Goal: Task Accomplishment & Management: Manage account settings

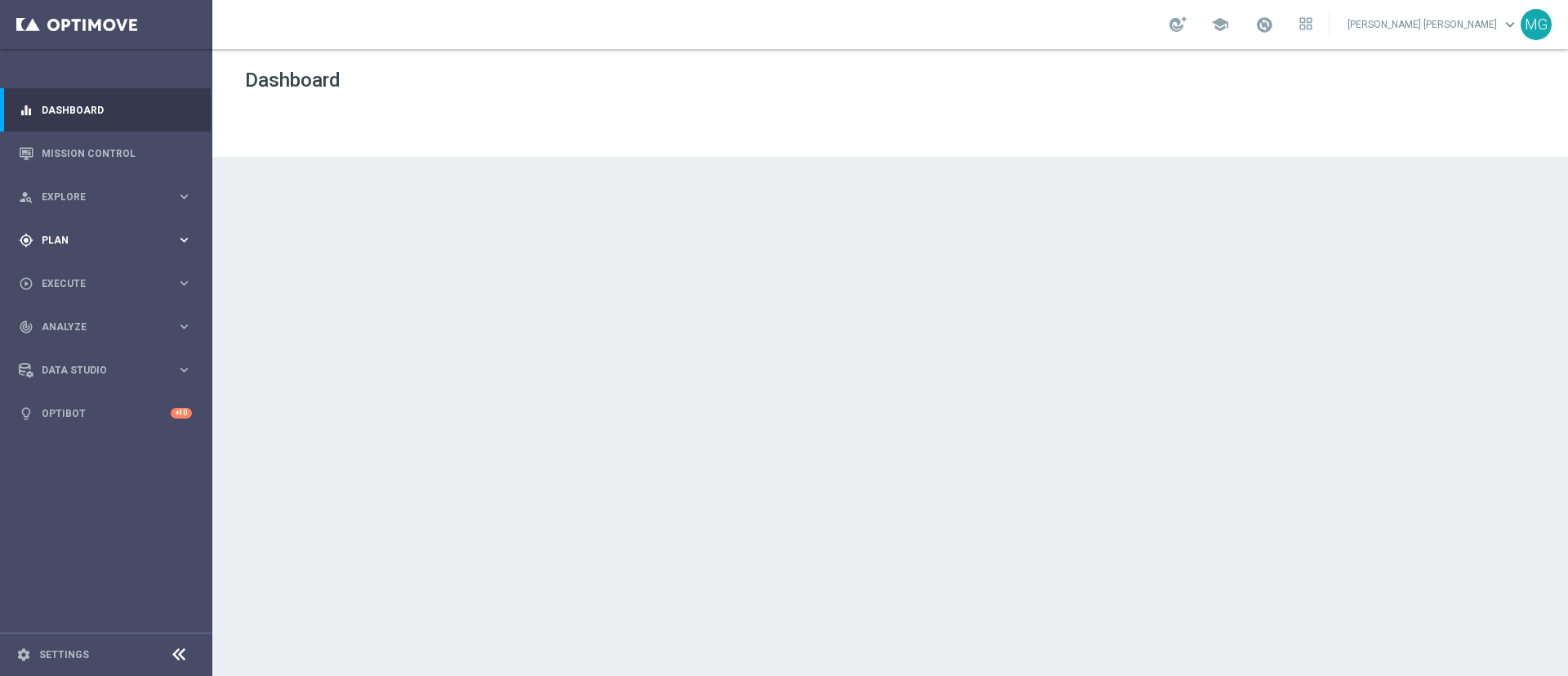
click at [92, 235] on span "Plan" at bounding box center [108, 240] width 135 height 10
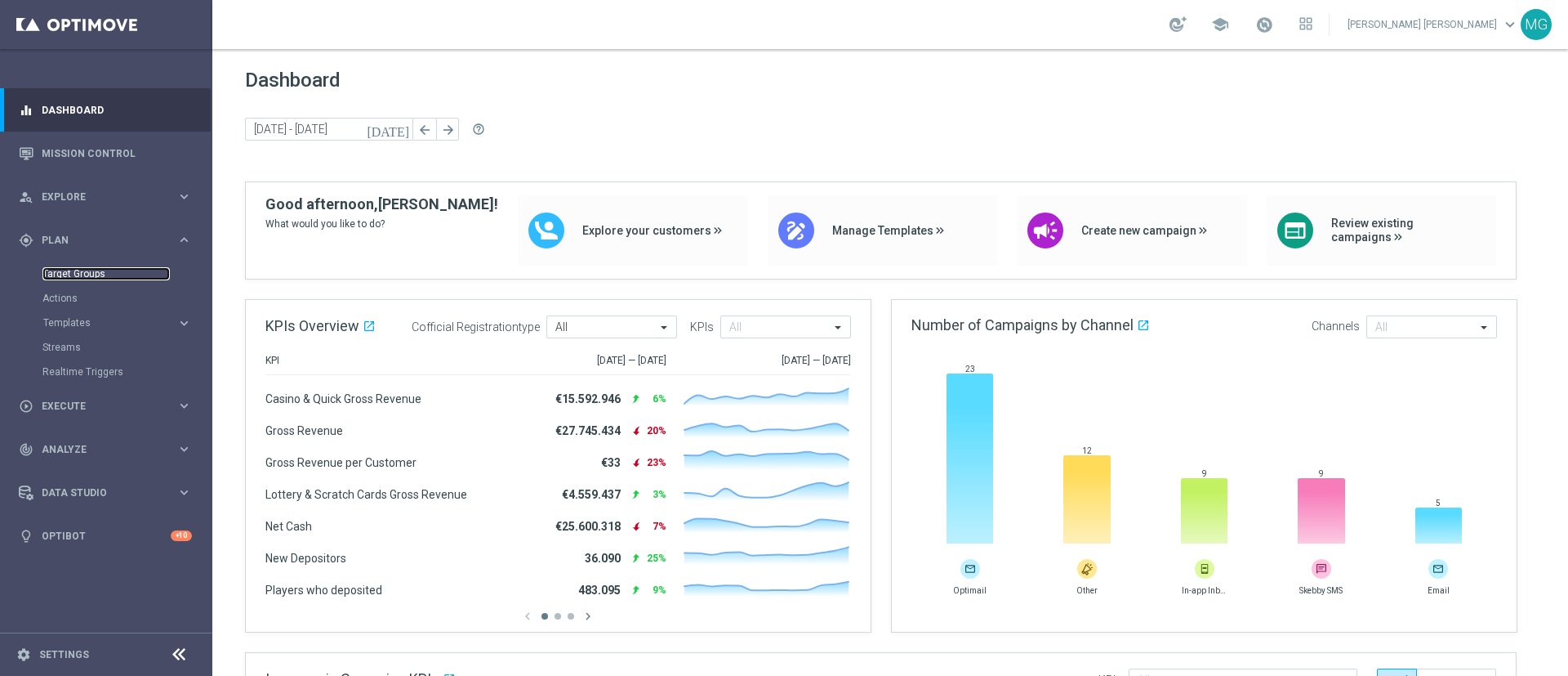
click at [89, 274] on link "Target Groups" at bounding box center [105, 274] width 127 height 13
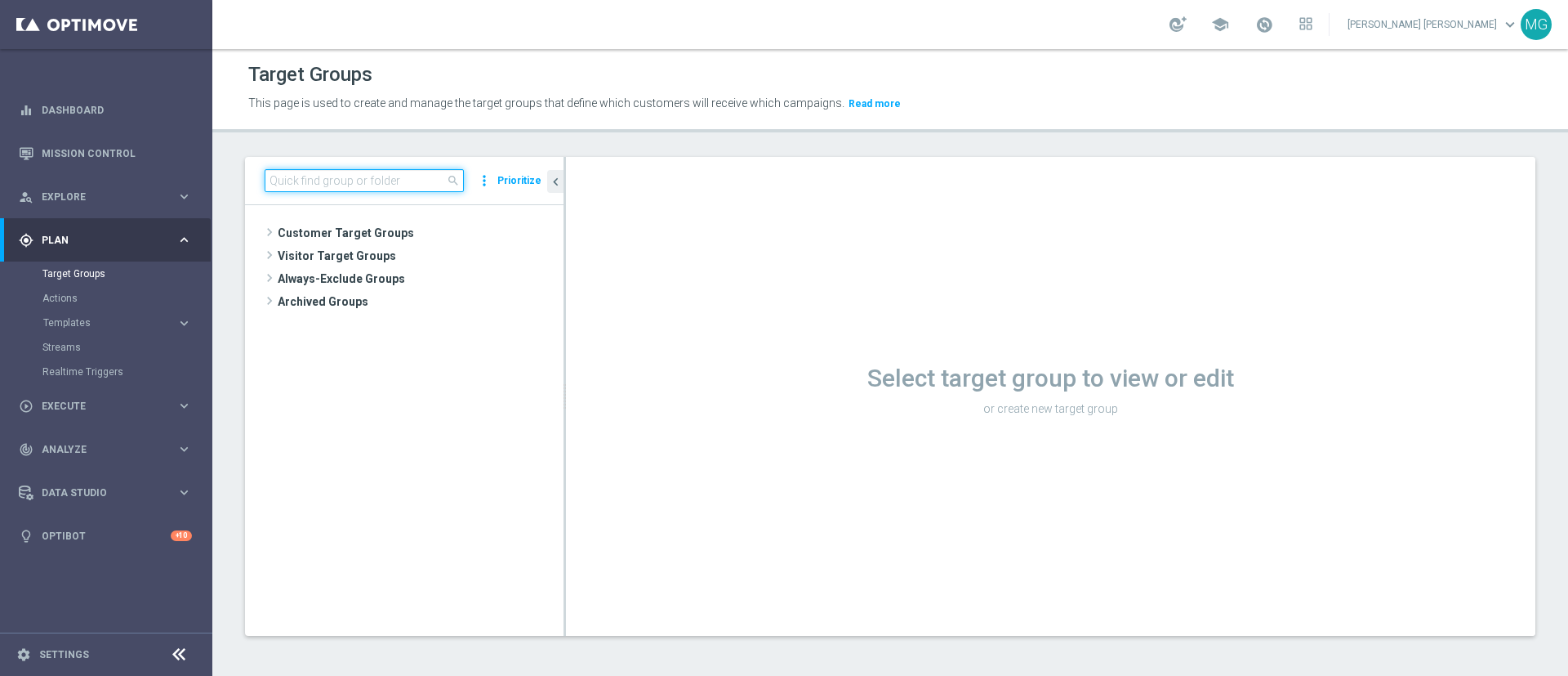
click at [358, 178] on input at bounding box center [365, 180] width 200 height 23
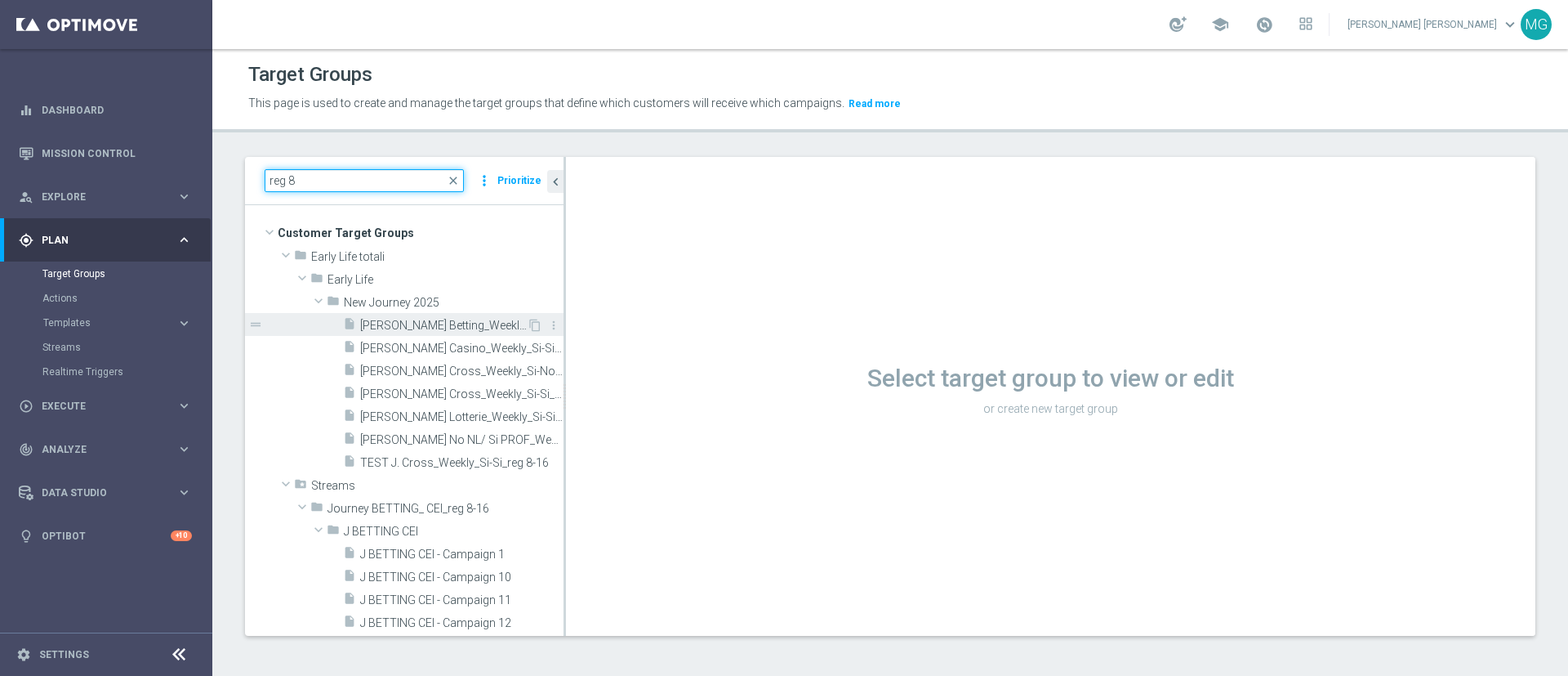
type input "reg 8"
click at [441, 322] on span "[PERSON_NAME] Betting_Weekly_Si-Si reg 8-16" at bounding box center [443, 325] width 167 height 14
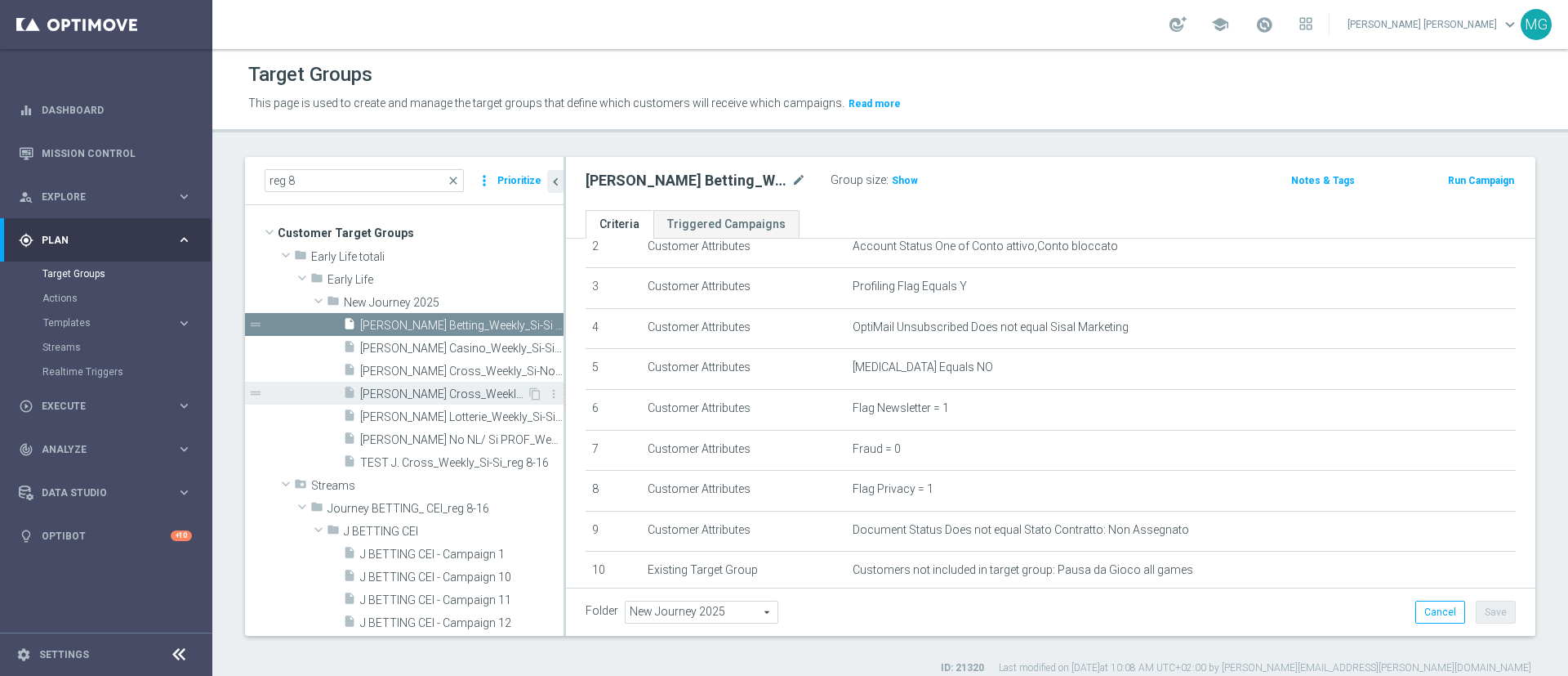
scroll to position [96, 0]
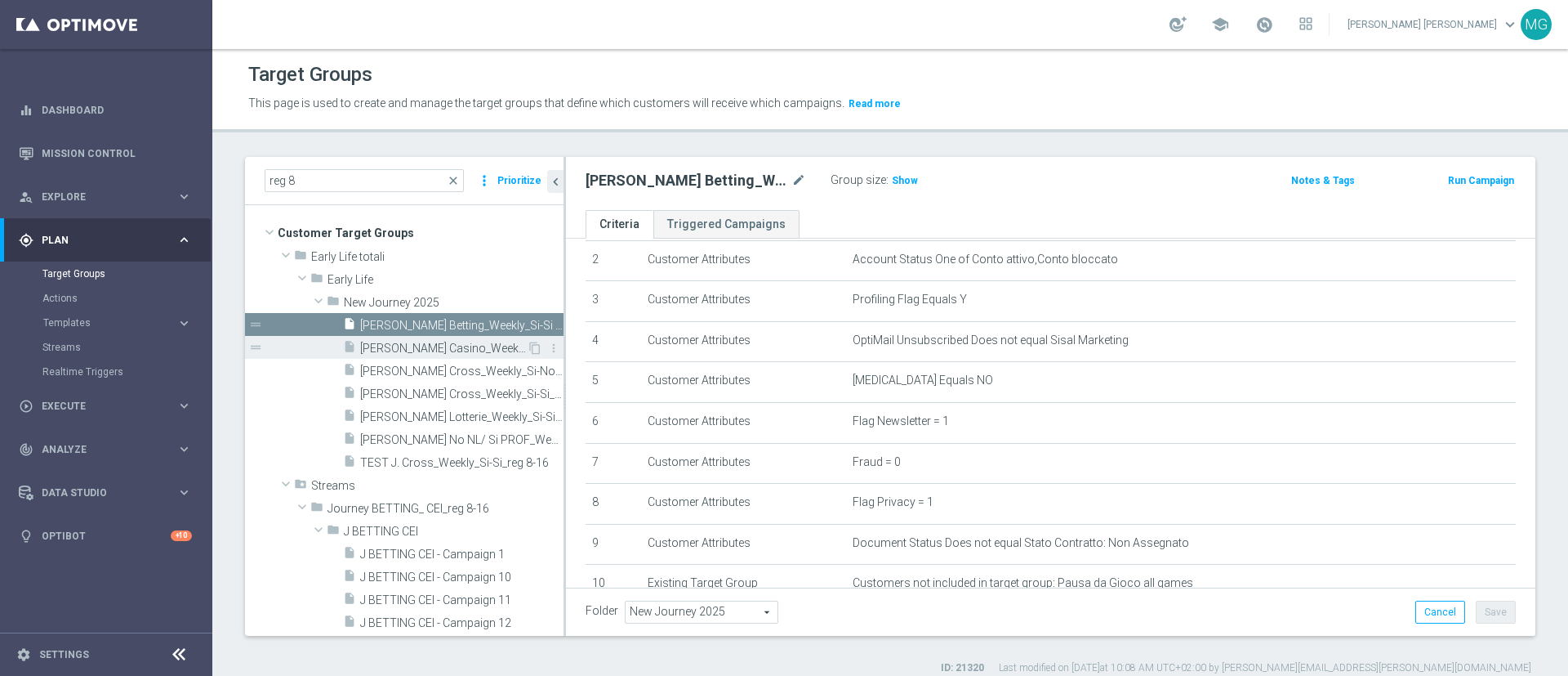
click at [419, 348] on span "[PERSON_NAME] Casino_Weekly_Si-Si- reg 8-16" at bounding box center [443, 348] width 167 height 14
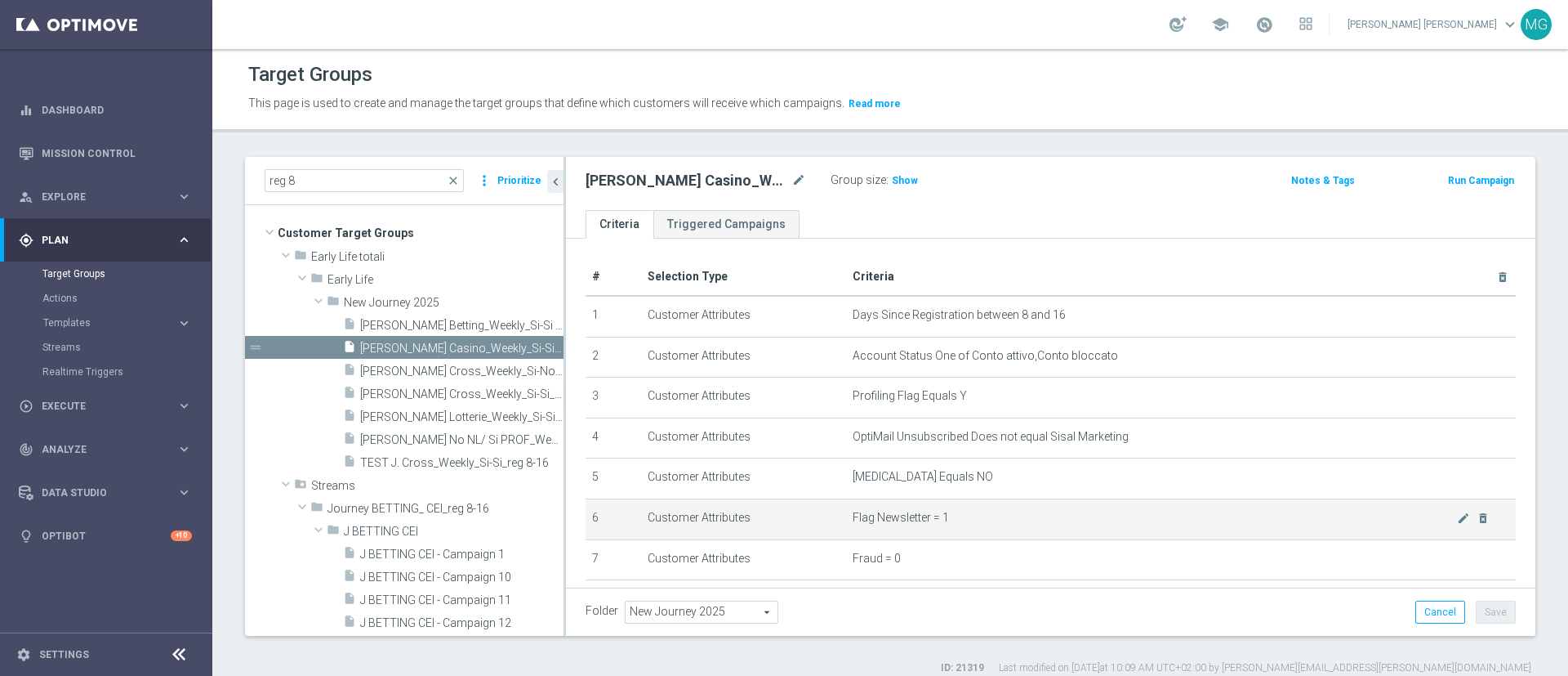
scroll to position [2, 0]
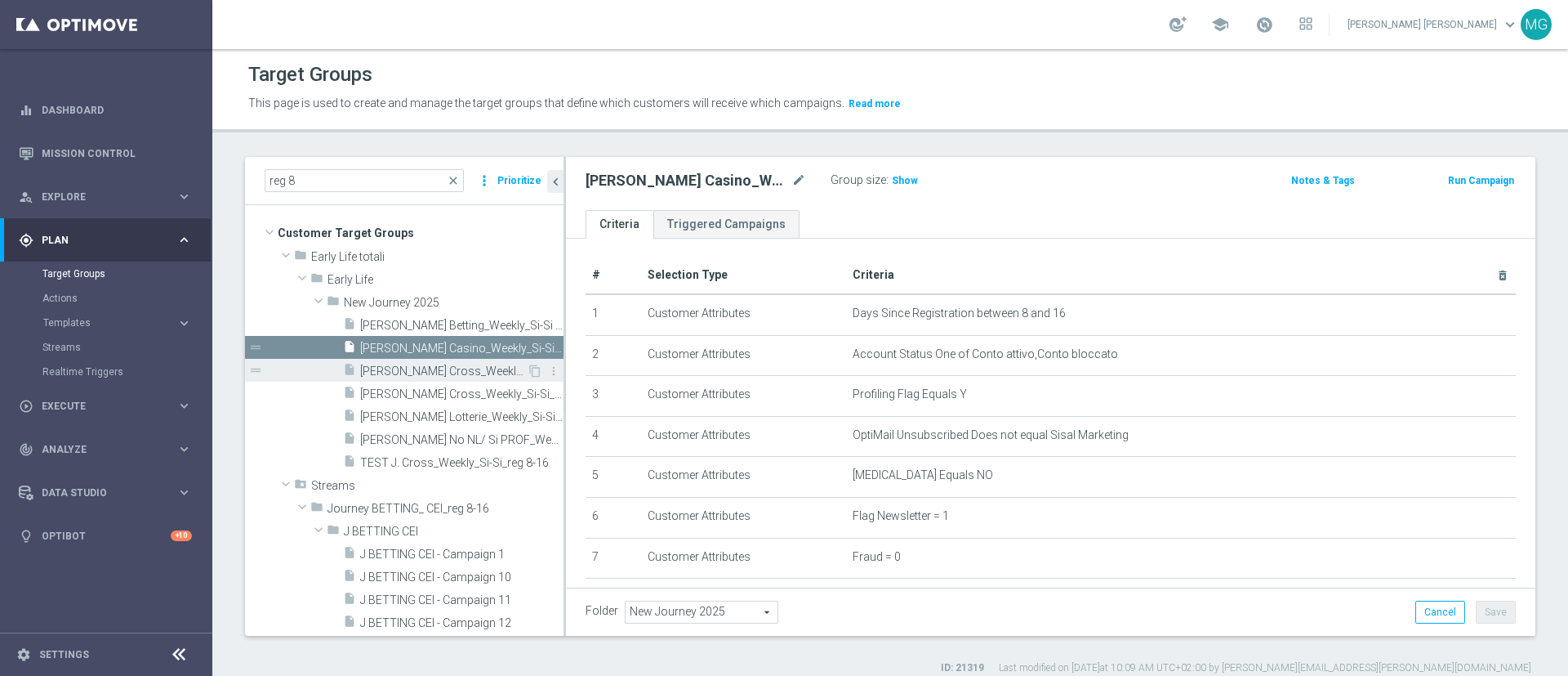
click at [436, 367] on span "[PERSON_NAME] Cross_Weekly_Si-No_reg 8-16" at bounding box center [443, 371] width 167 height 14
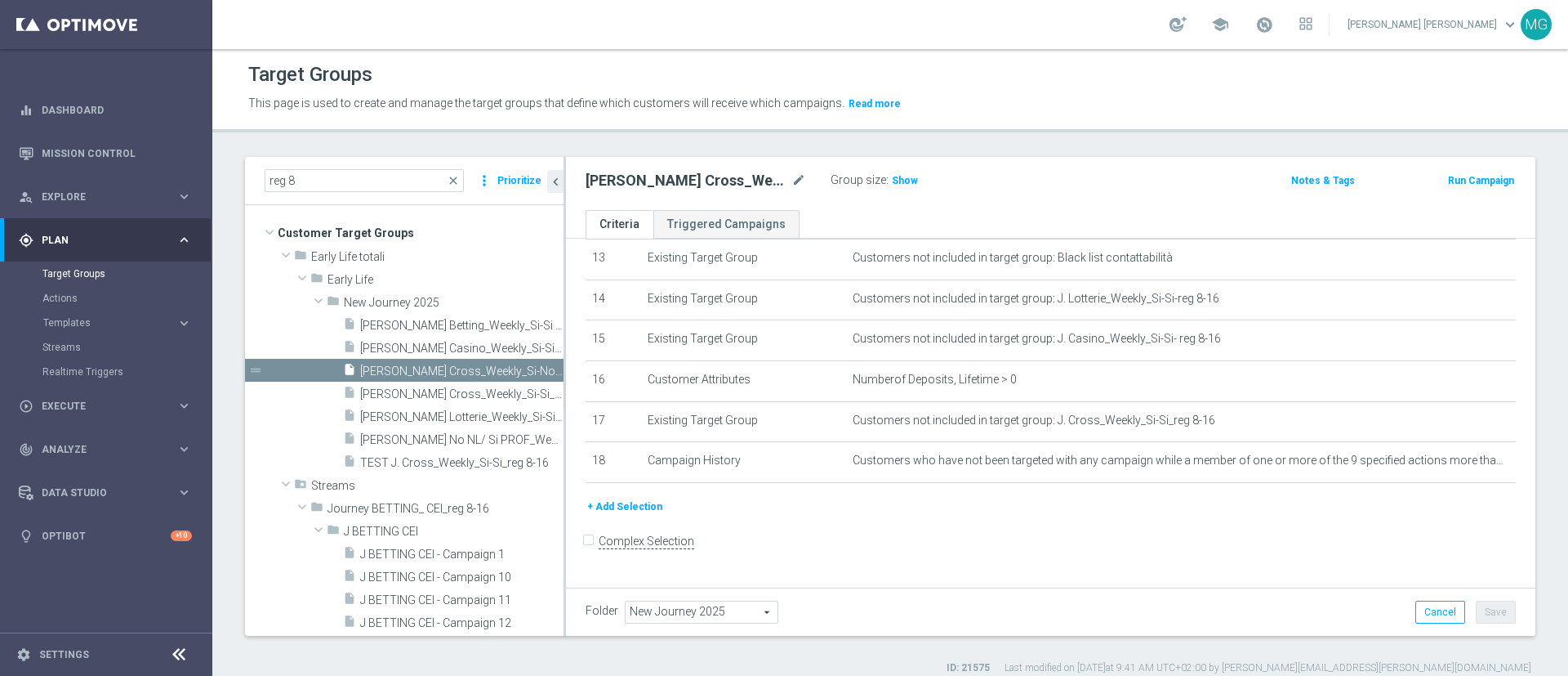
scroll to position [15, 0]
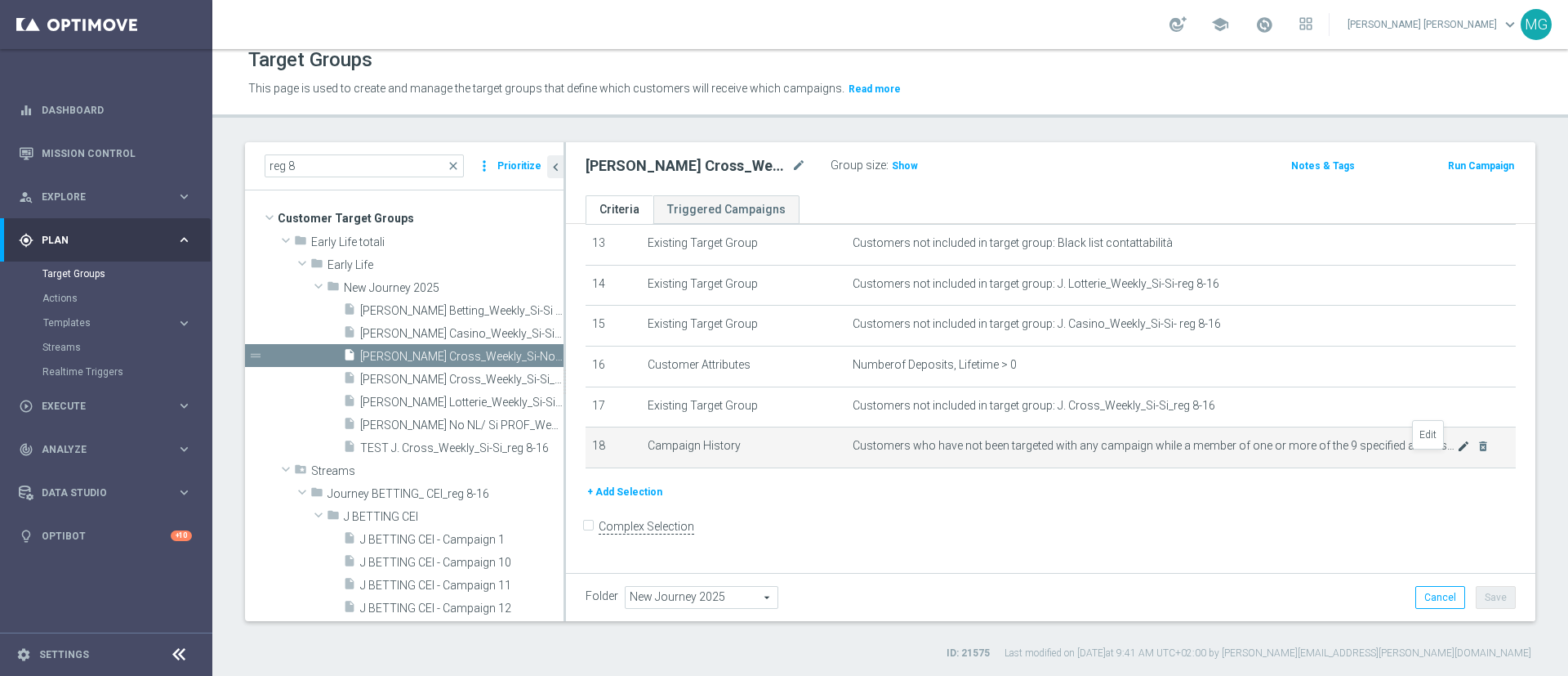
click at [1457, 452] on icon "mode_edit" at bounding box center [1464, 446] width 13 height 13
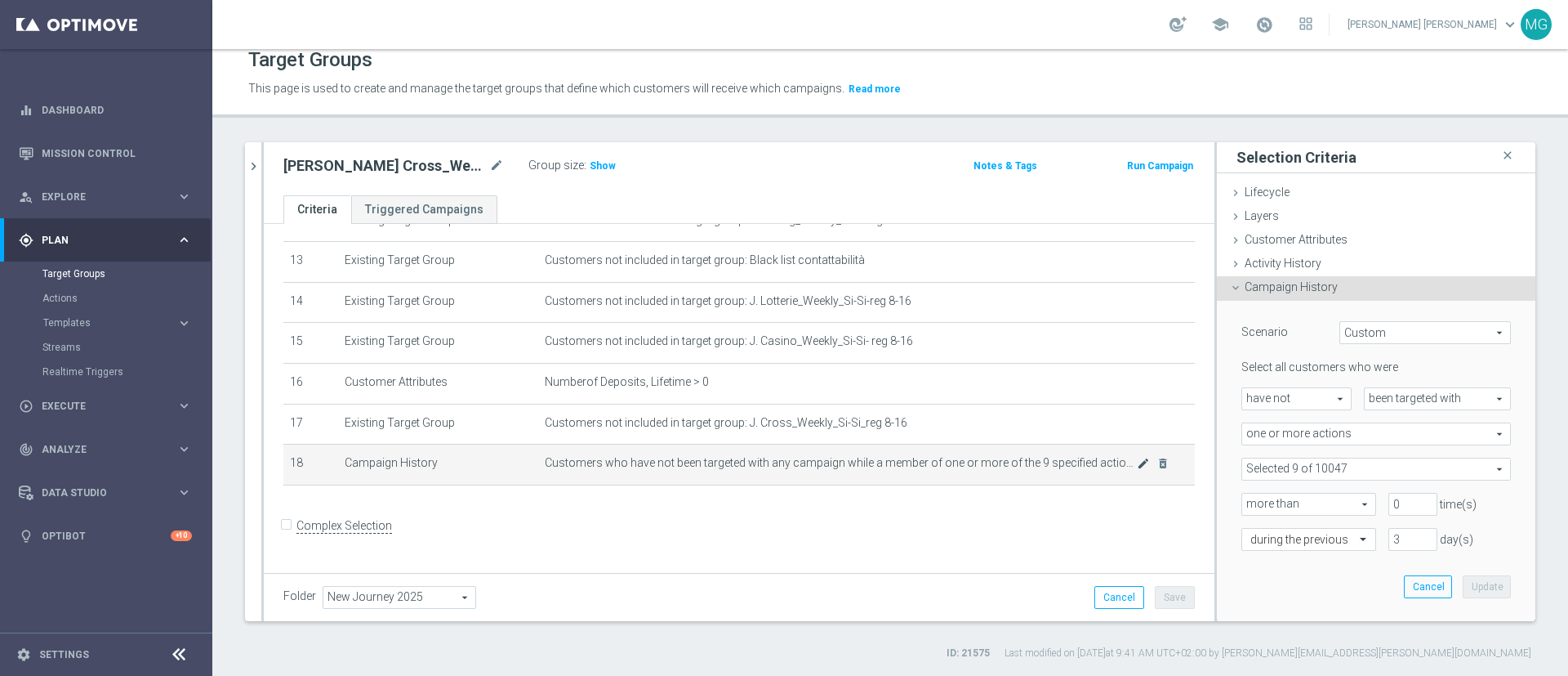
scroll to position [527, 0]
click at [1314, 459] on span at bounding box center [1377, 468] width 268 height 21
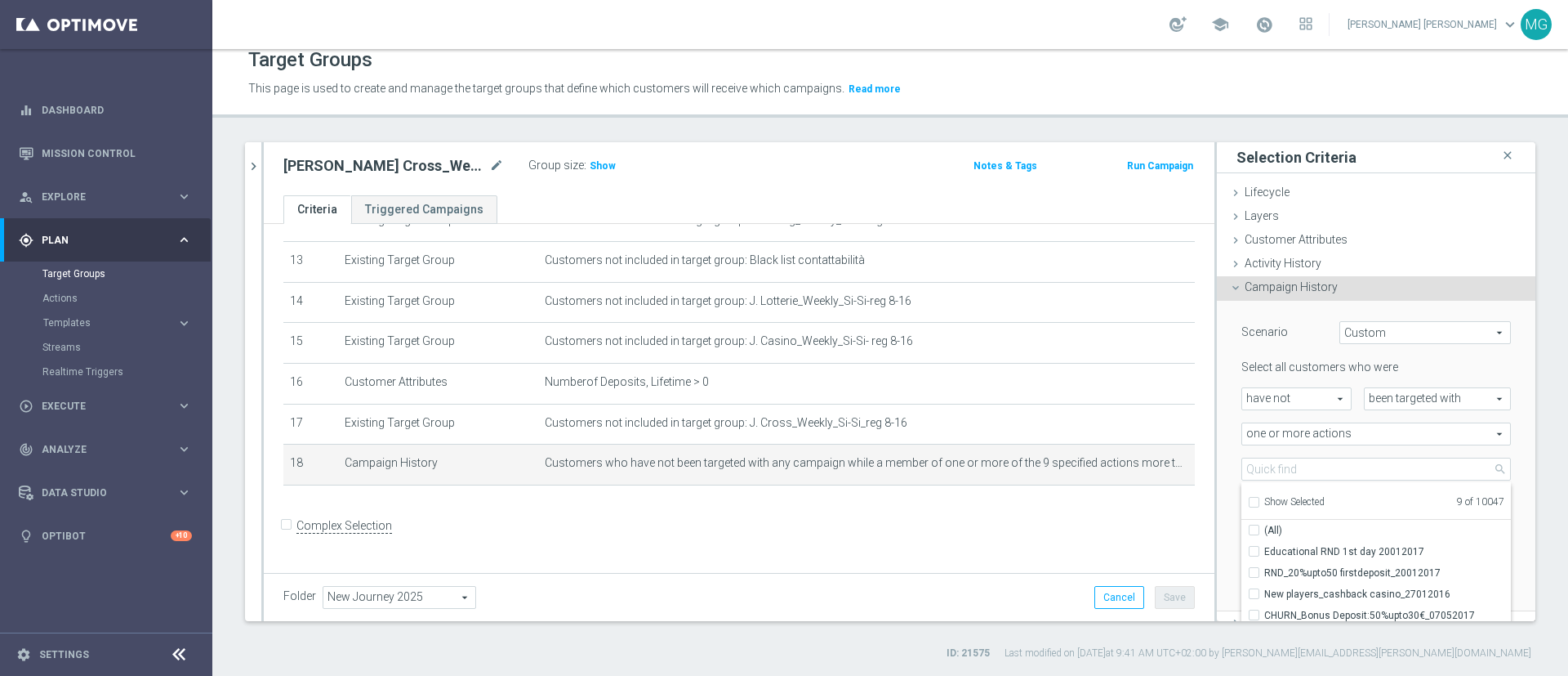
click at [1299, 502] on span "Show Selected" at bounding box center [1295, 501] width 60 height 11
click at [1258, 502] on input "Show Selected" at bounding box center [1254, 505] width 11 height 11
checkbox input "true"
